Goal: Task Accomplishment & Management: Use online tool/utility

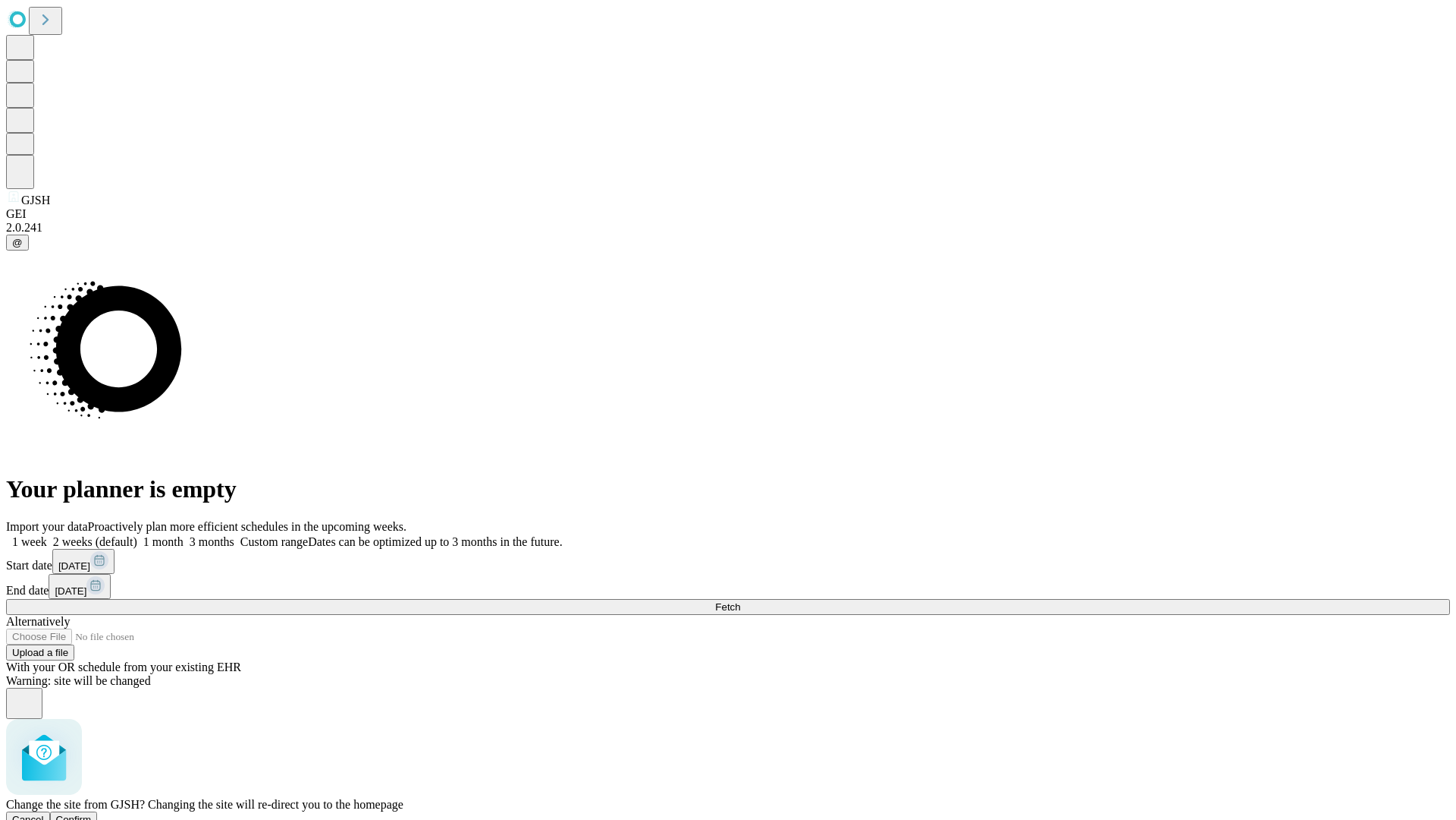
click at [92, 813] on span "Confirm" at bounding box center [74, 818] width 36 height 11
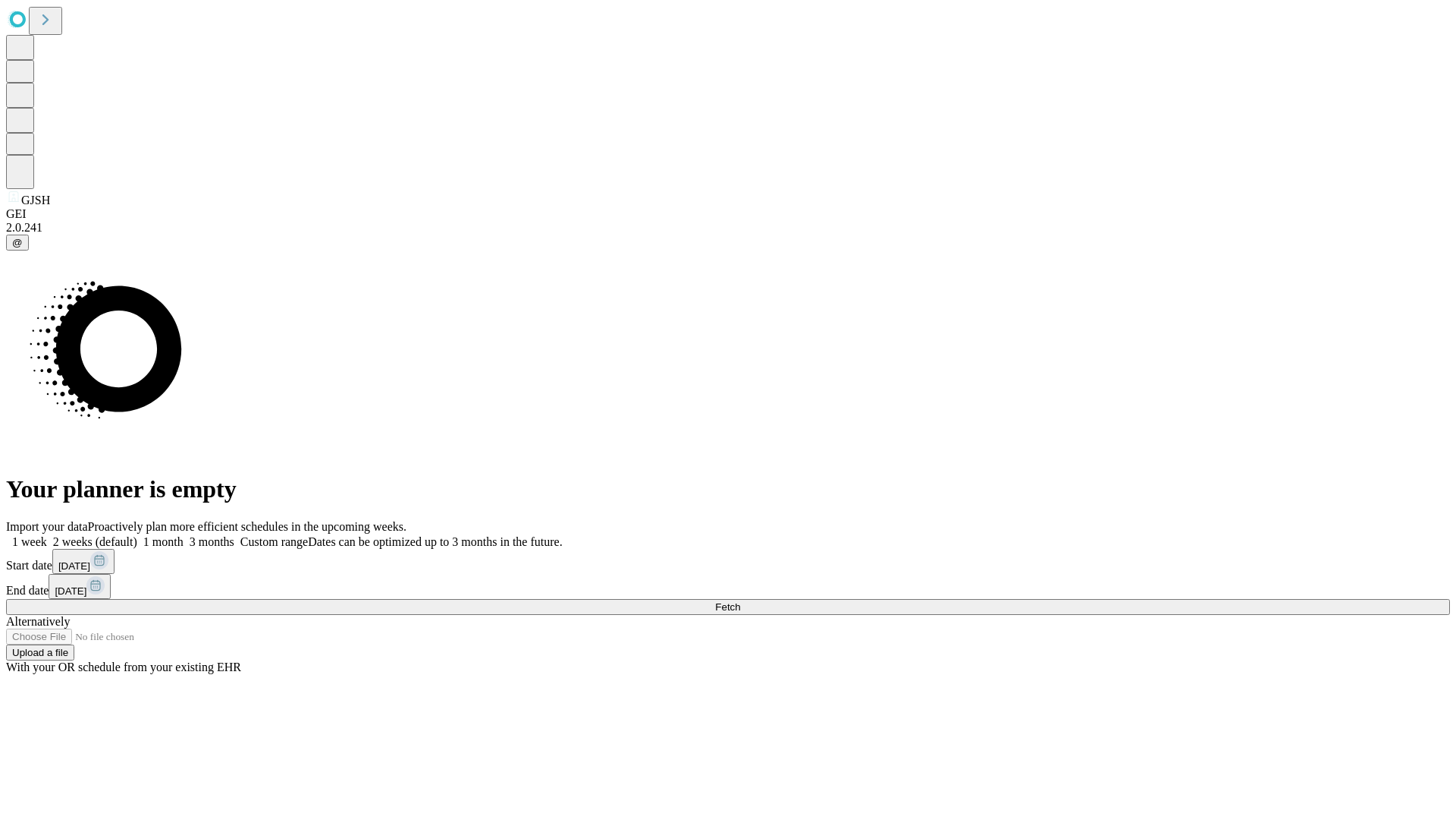
click at [138, 535] on label "2 weeks (default)" at bounding box center [91, 541] width 90 height 13
click at [740, 601] on span "Fetch" at bounding box center [728, 606] width 25 height 11
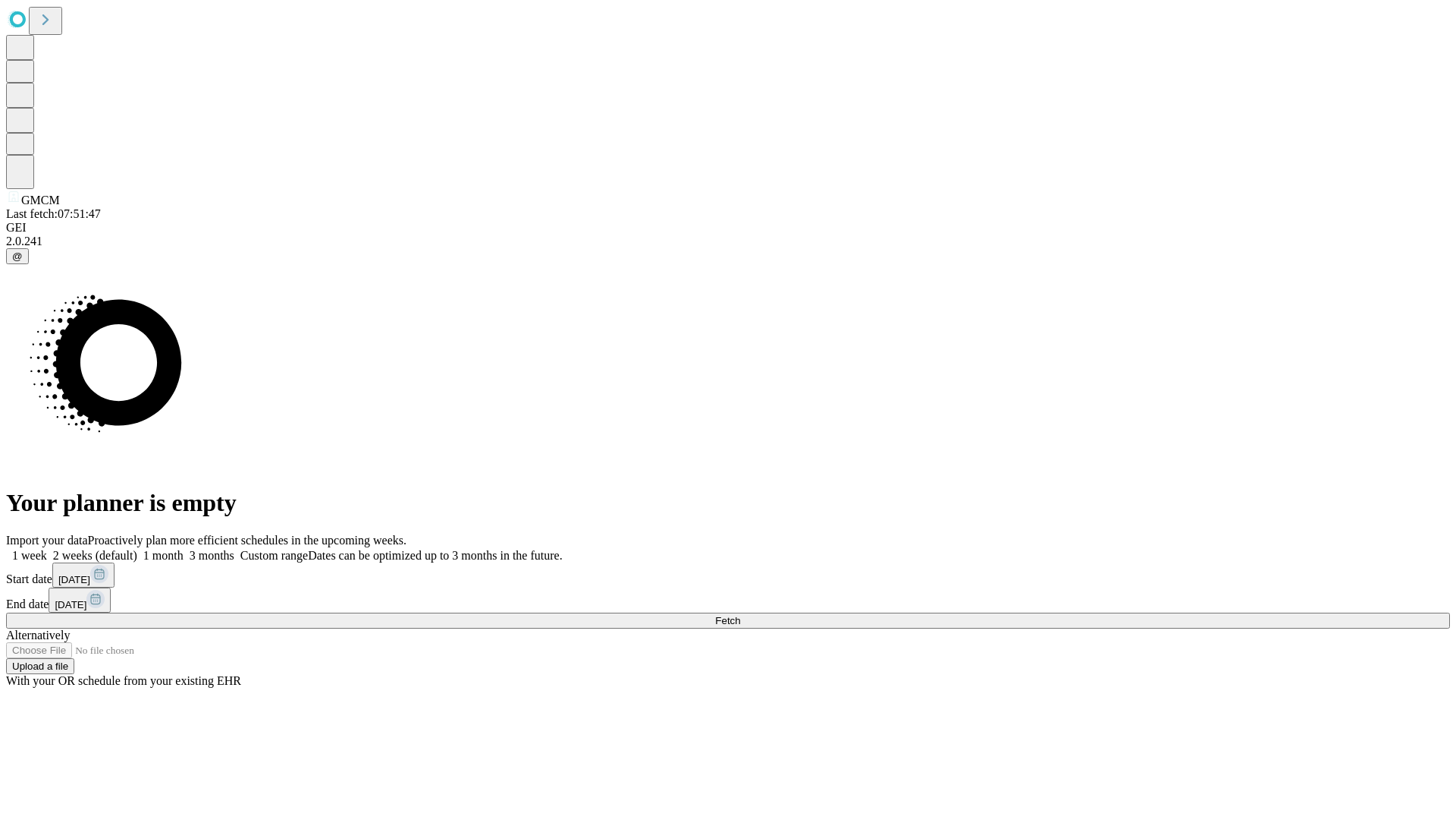
click at [138, 548] on label "2 weeks (default)" at bounding box center [91, 554] width 90 height 13
click at [740, 615] on span "Fetch" at bounding box center [728, 620] width 25 height 11
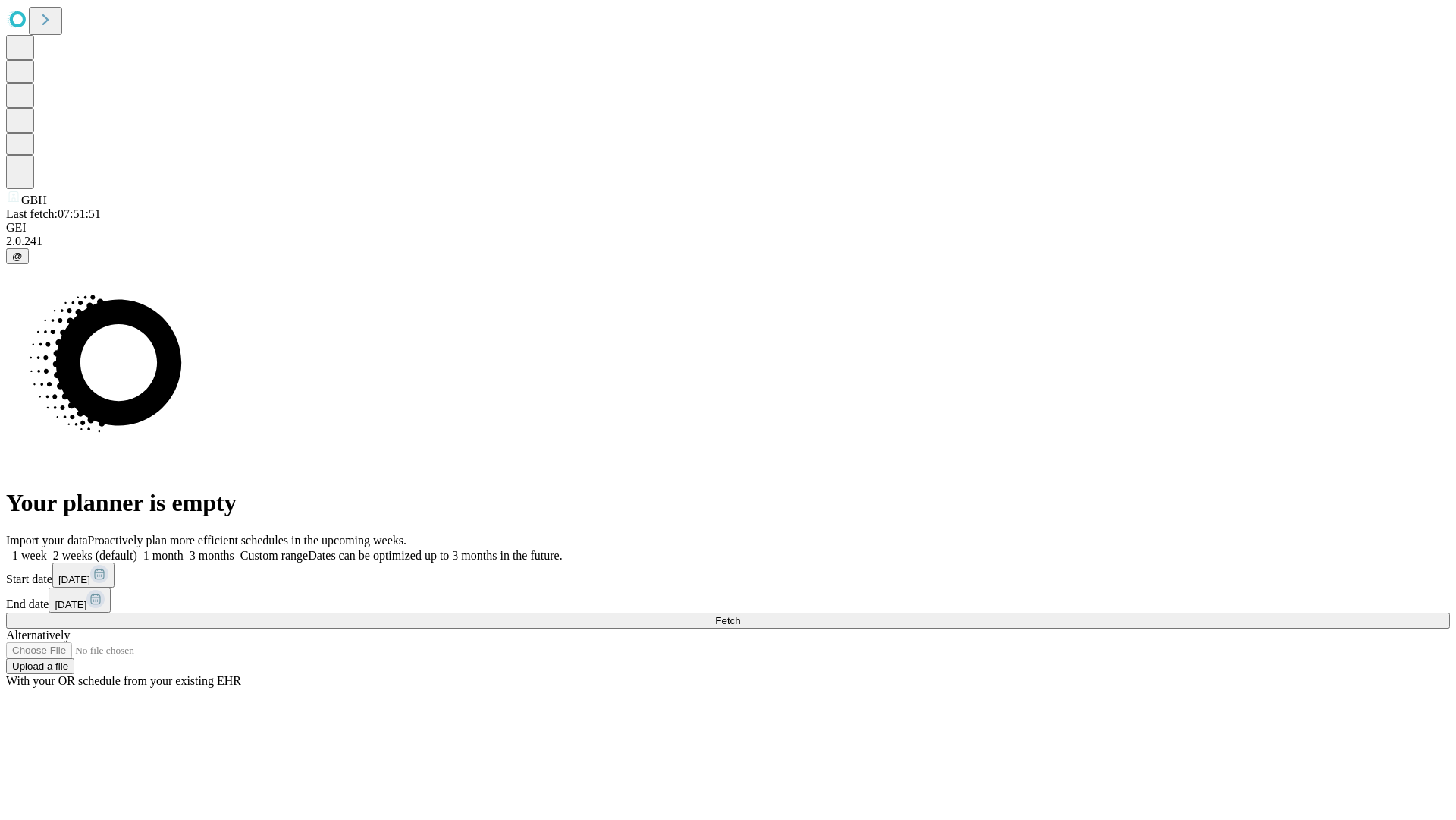
click at [740, 615] on span "Fetch" at bounding box center [728, 620] width 25 height 11
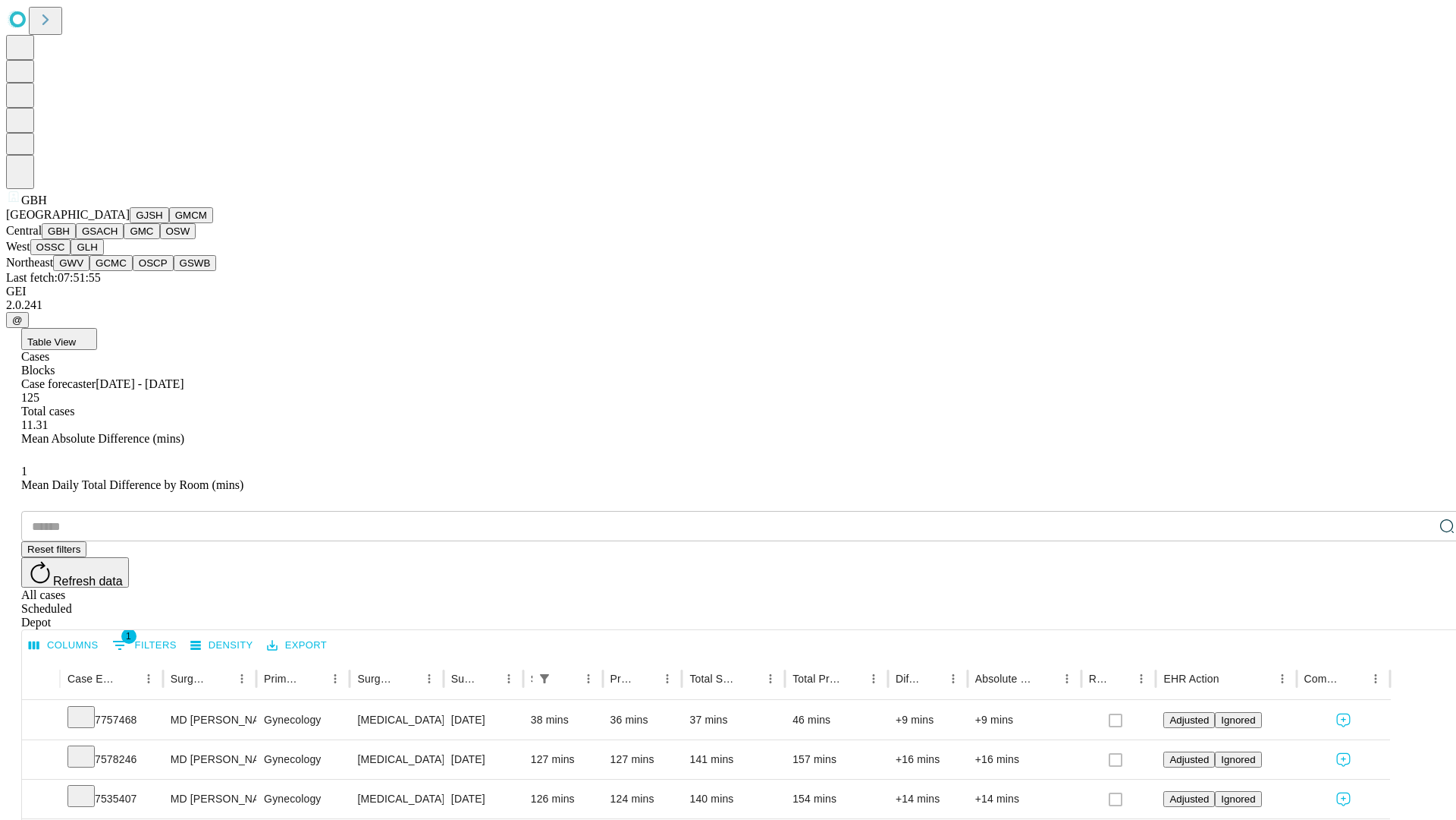
click at [118, 239] on button "GSACH" at bounding box center [100, 231] width 48 height 16
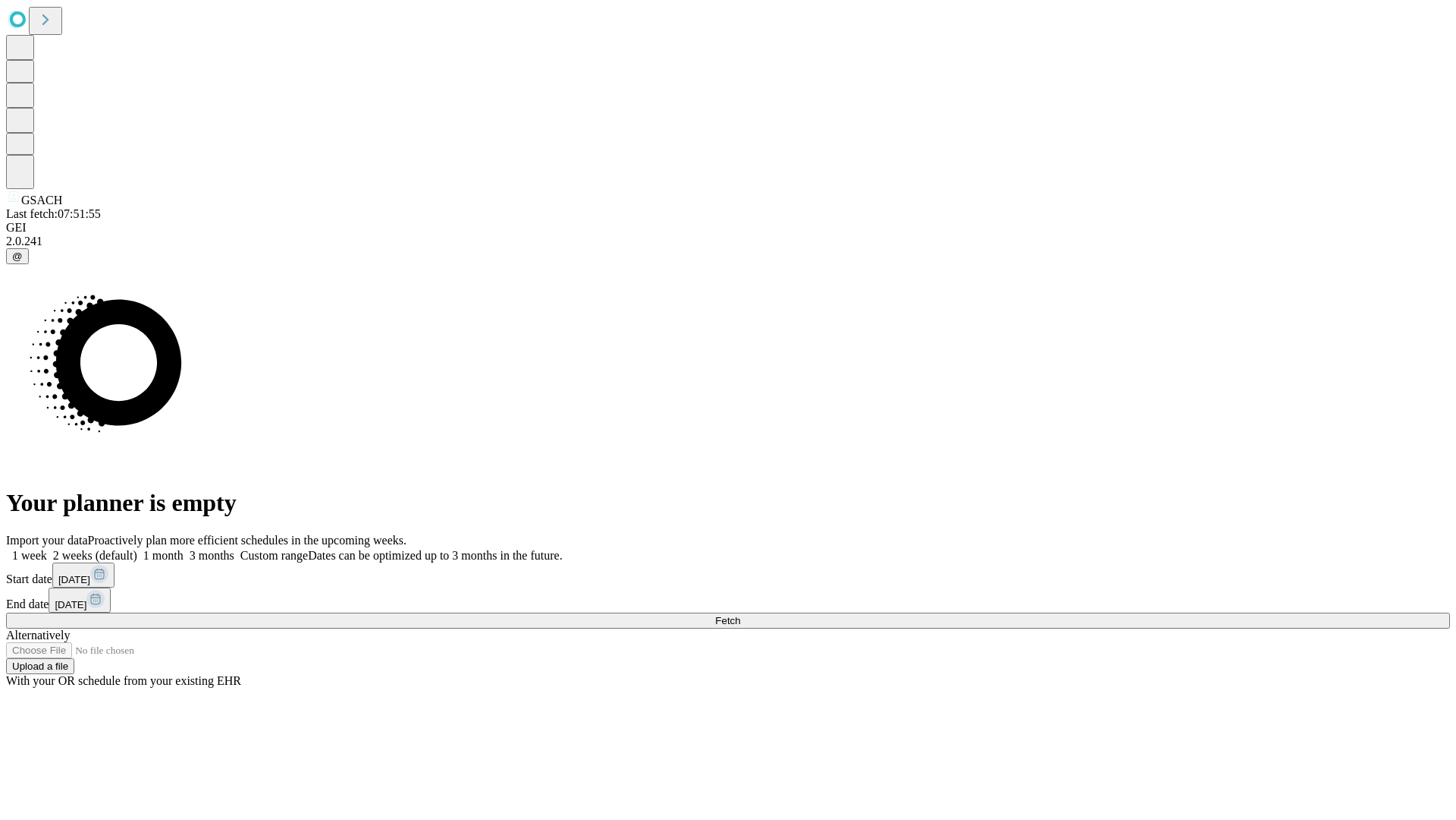
click at [138, 548] on label "2 weeks (default)" at bounding box center [91, 554] width 90 height 13
click at [740, 615] on span "Fetch" at bounding box center [728, 620] width 25 height 11
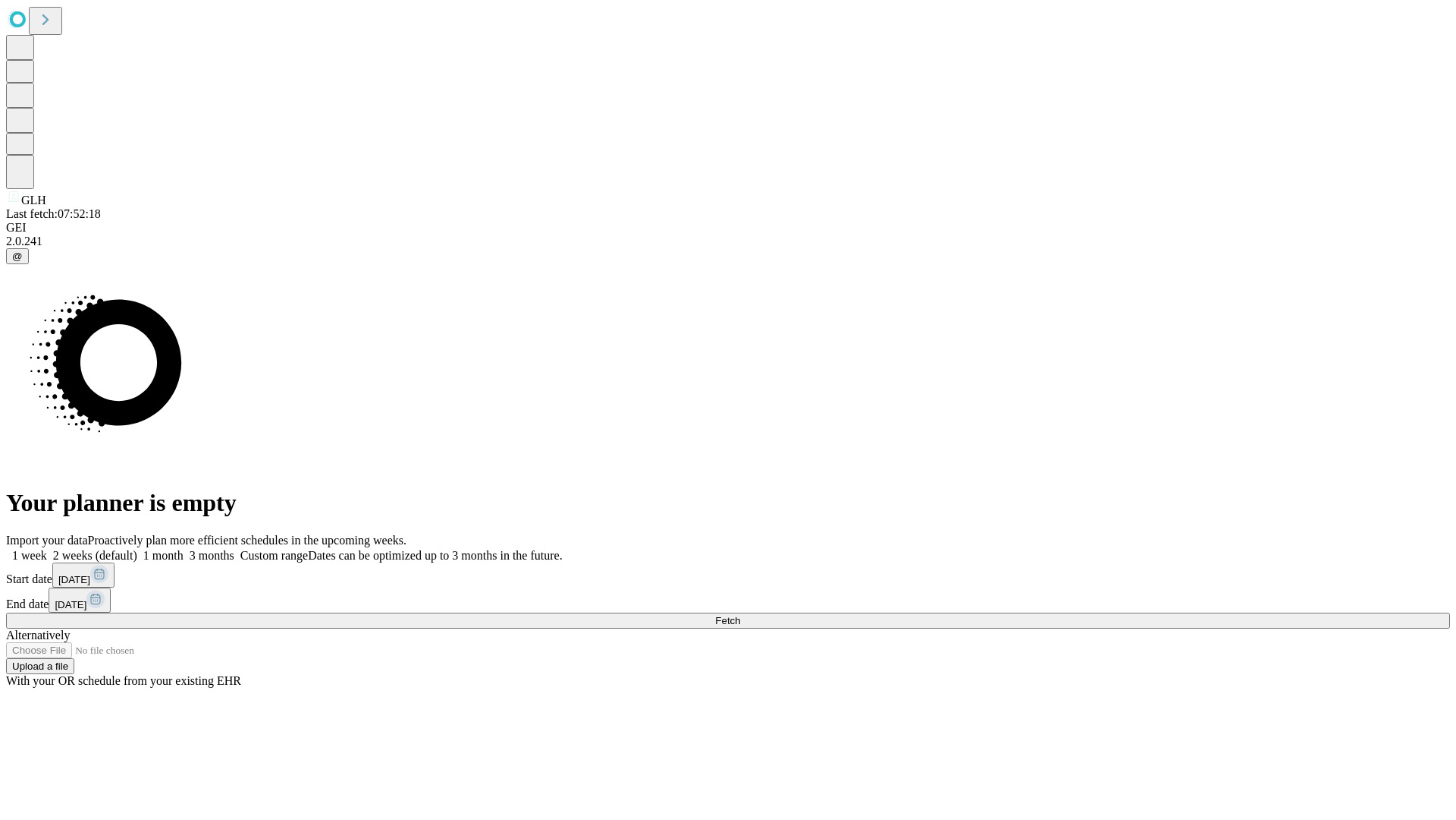
click at [138, 548] on label "2 weeks (default)" at bounding box center [91, 554] width 90 height 13
click at [740, 615] on span "Fetch" at bounding box center [728, 620] width 25 height 11
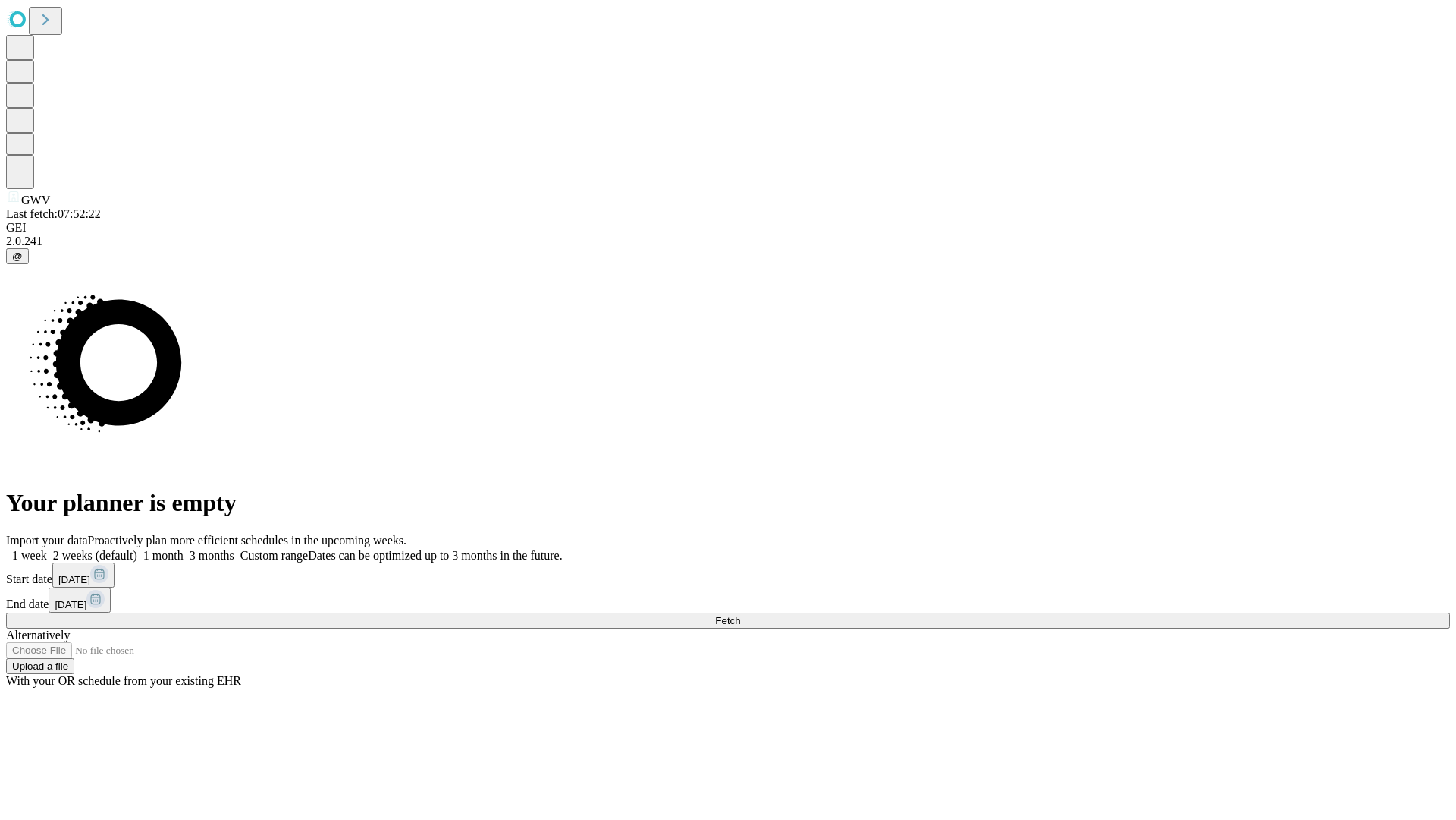
click at [138, 548] on label "2 weeks (default)" at bounding box center [91, 554] width 90 height 13
click at [740, 615] on span "Fetch" at bounding box center [728, 620] width 25 height 11
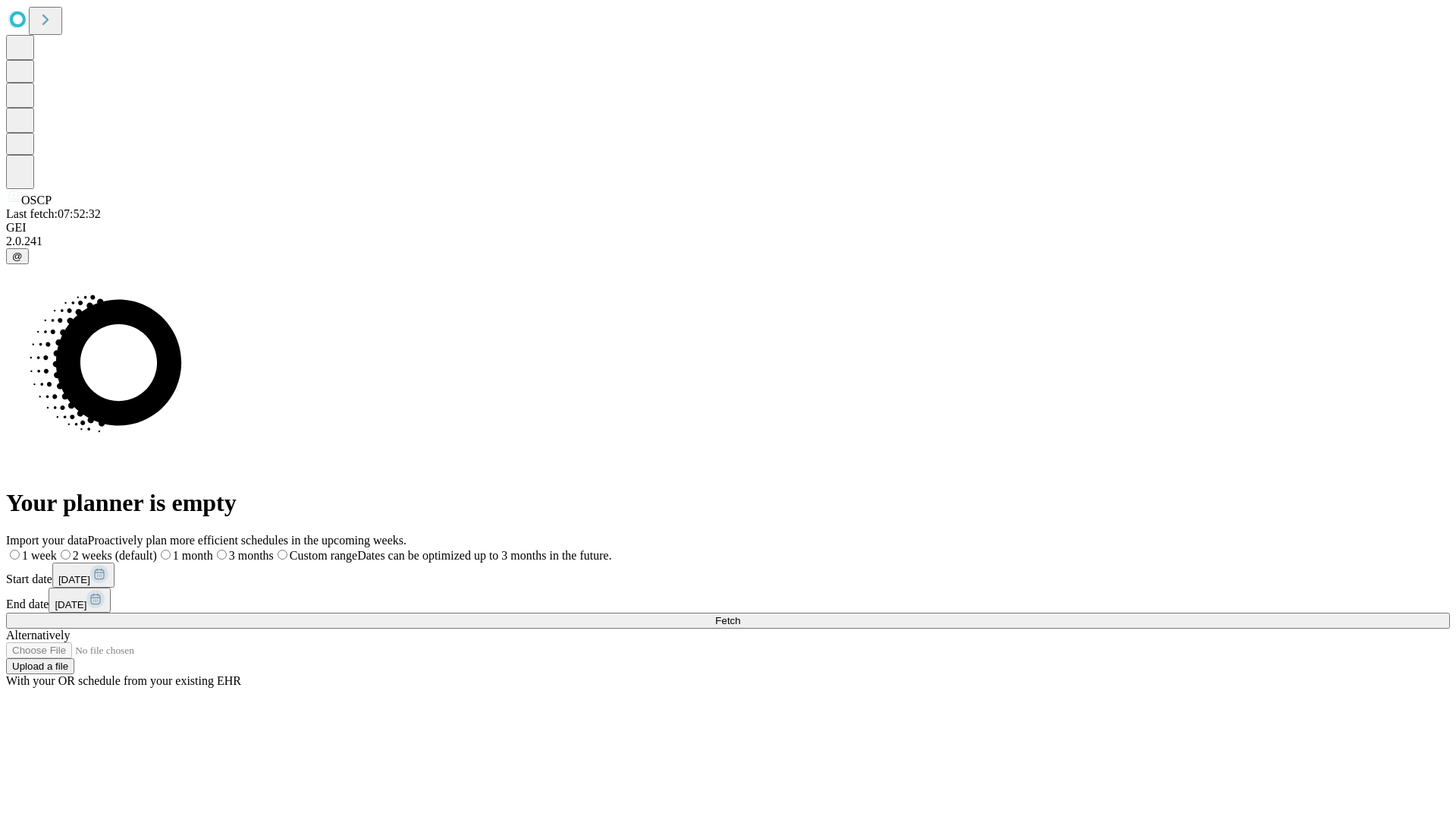
click at [157, 548] on label "2 weeks (default)" at bounding box center [106, 554] width 100 height 13
click at [740, 615] on span "Fetch" at bounding box center [728, 620] width 25 height 11
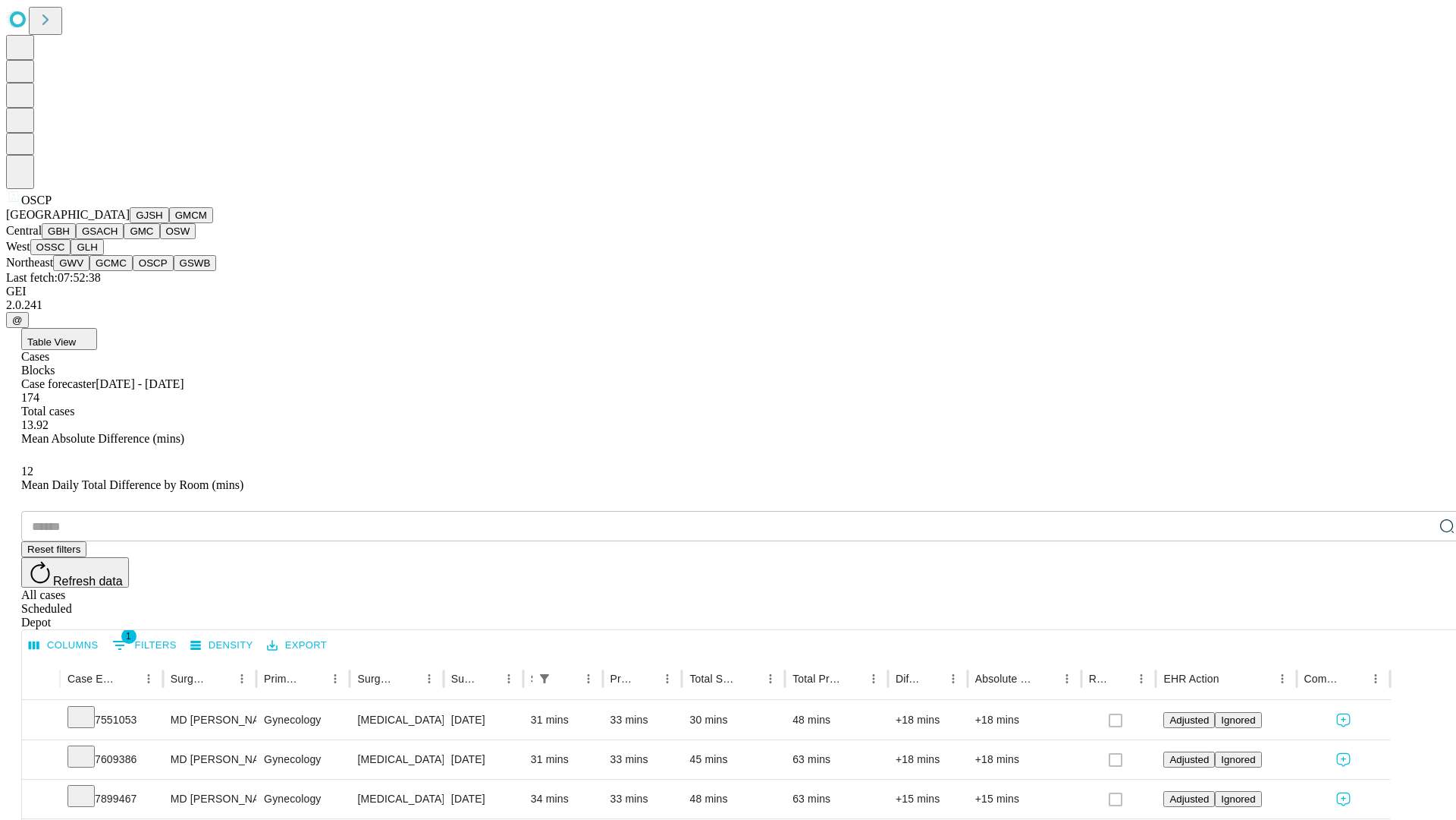
click at [173, 271] on button "GSWB" at bounding box center [195, 263] width 44 height 16
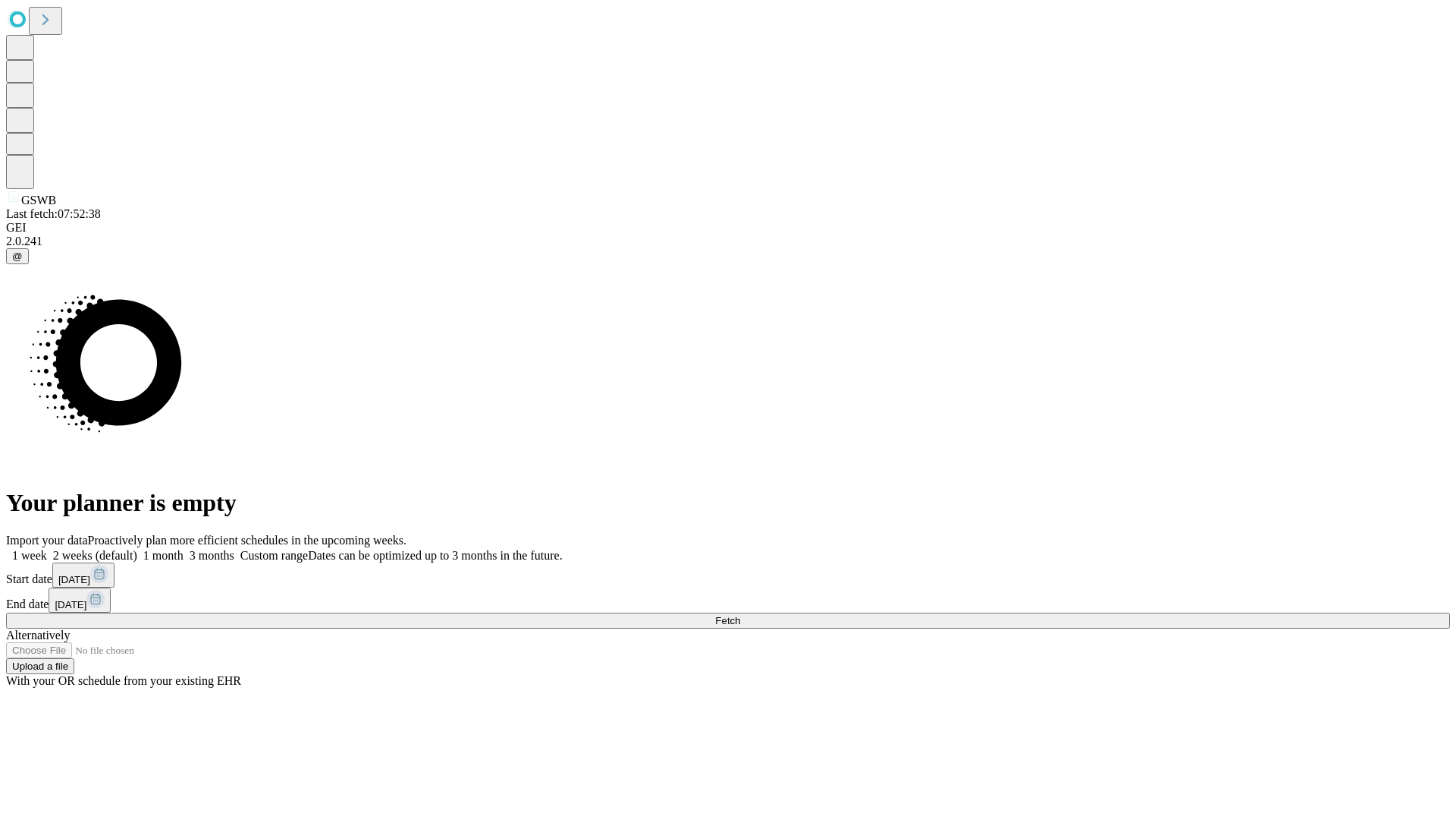
click at [138, 548] on label "2 weeks (default)" at bounding box center [91, 554] width 90 height 13
click at [740, 615] on span "Fetch" at bounding box center [728, 620] width 25 height 11
